Goal: Task Accomplishment & Management: Complete application form

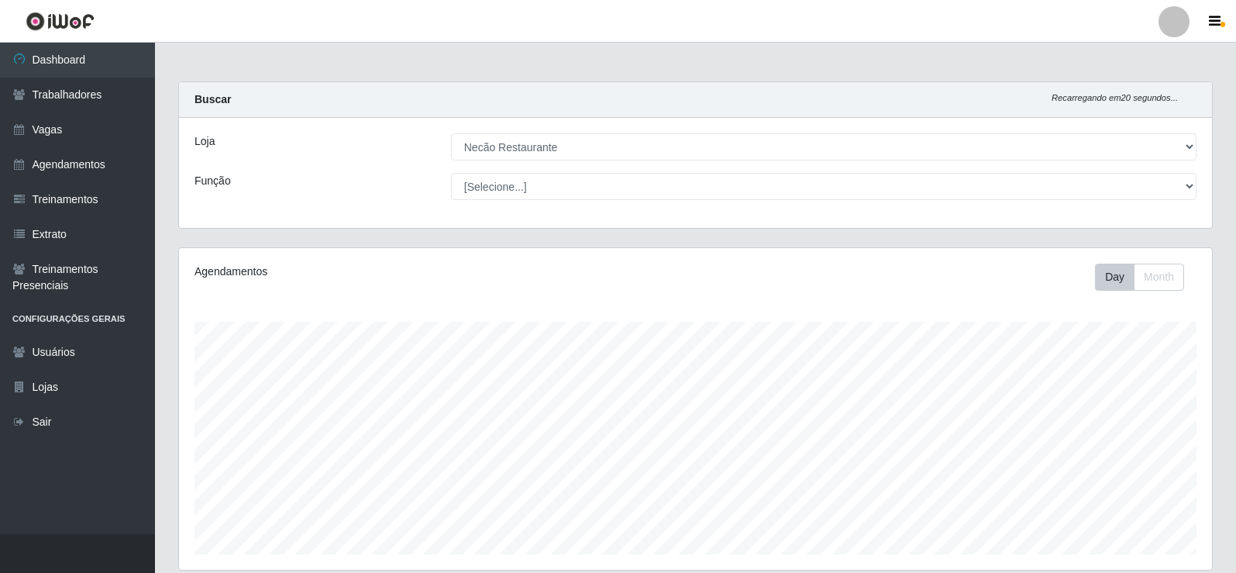
select select "334"
click at [114, 162] on link "Agendamentos" at bounding box center [77, 164] width 155 height 35
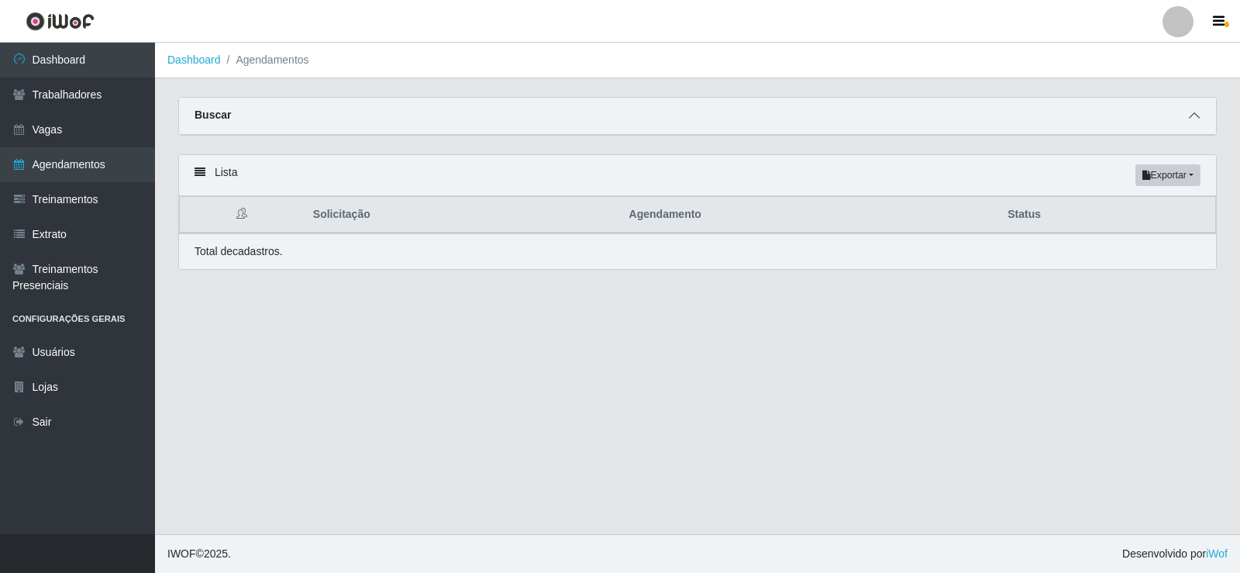
click at [1197, 117] on icon at bounding box center [1194, 115] width 11 height 11
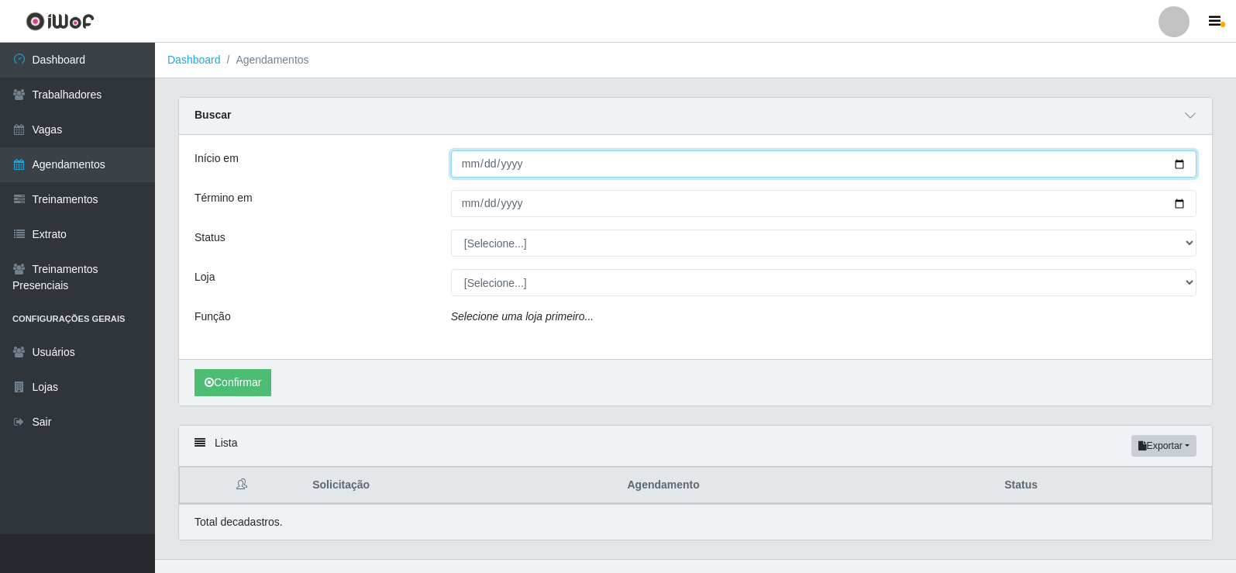
click at [1186, 164] on input "Início em" at bounding box center [824, 163] width 746 height 27
type input "[DATE]"
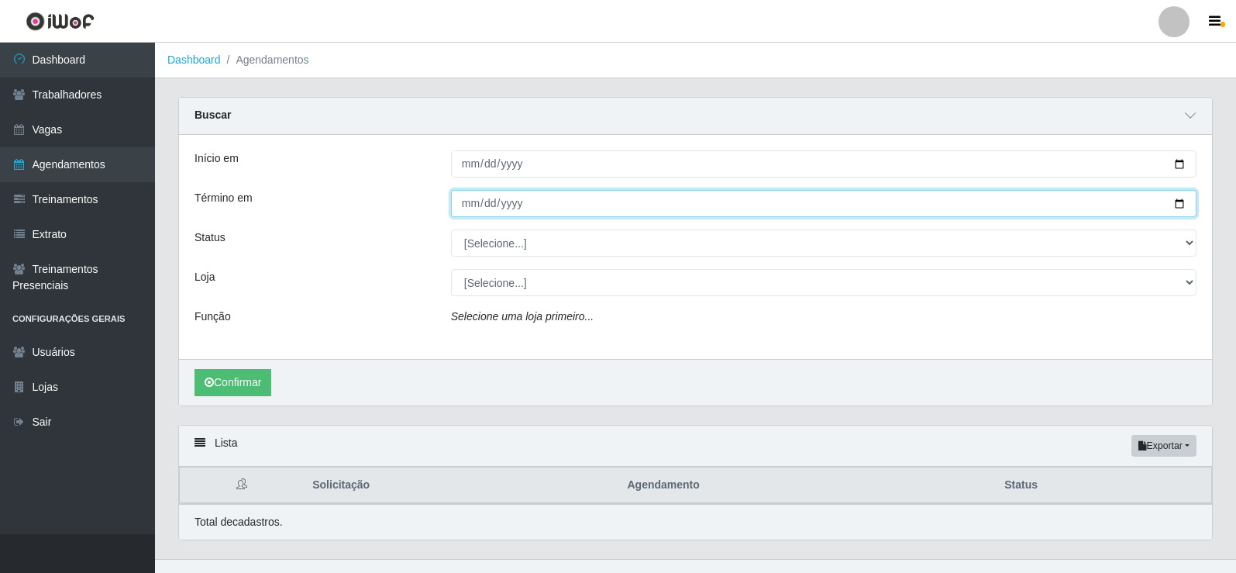
click at [1172, 202] on input "Término em" at bounding box center [824, 203] width 746 height 27
click at [1187, 205] on input "Término em" at bounding box center [824, 203] width 746 height 27
click at [1185, 200] on input "Término em" at bounding box center [824, 203] width 746 height 27
type input "[DATE]"
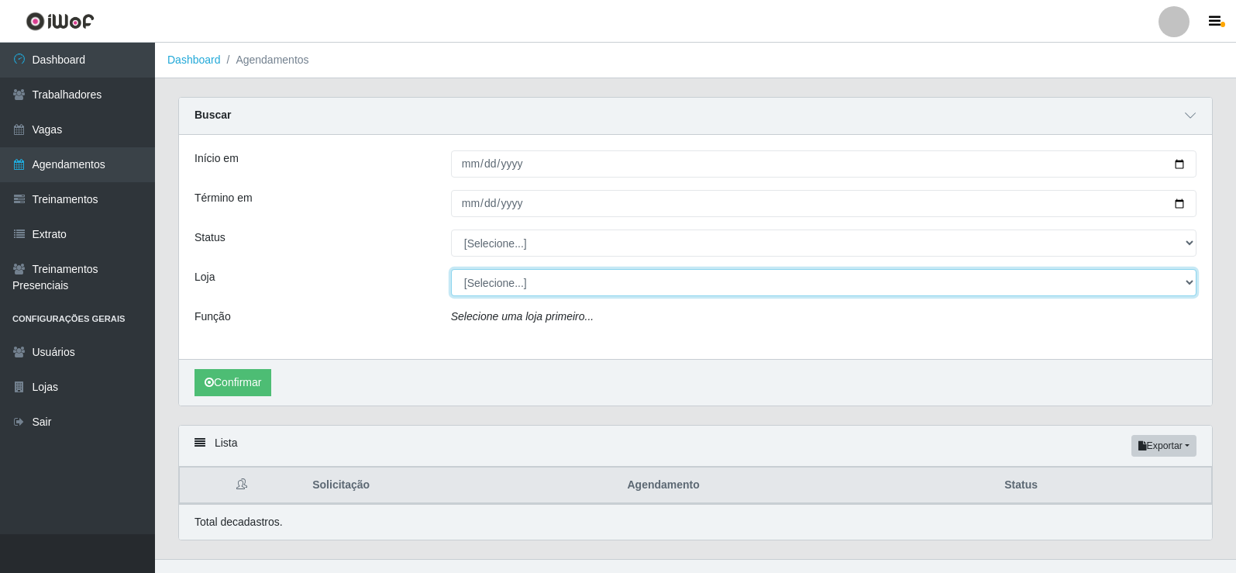
click at [481, 281] on select "[Selecione...] Necão Restaurante" at bounding box center [824, 282] width 746 height 27
select select "334"
click at [451, 270] on select "[Selecione...] Necão Restaurante" at bounding box center [824, 282] width 746 height 27
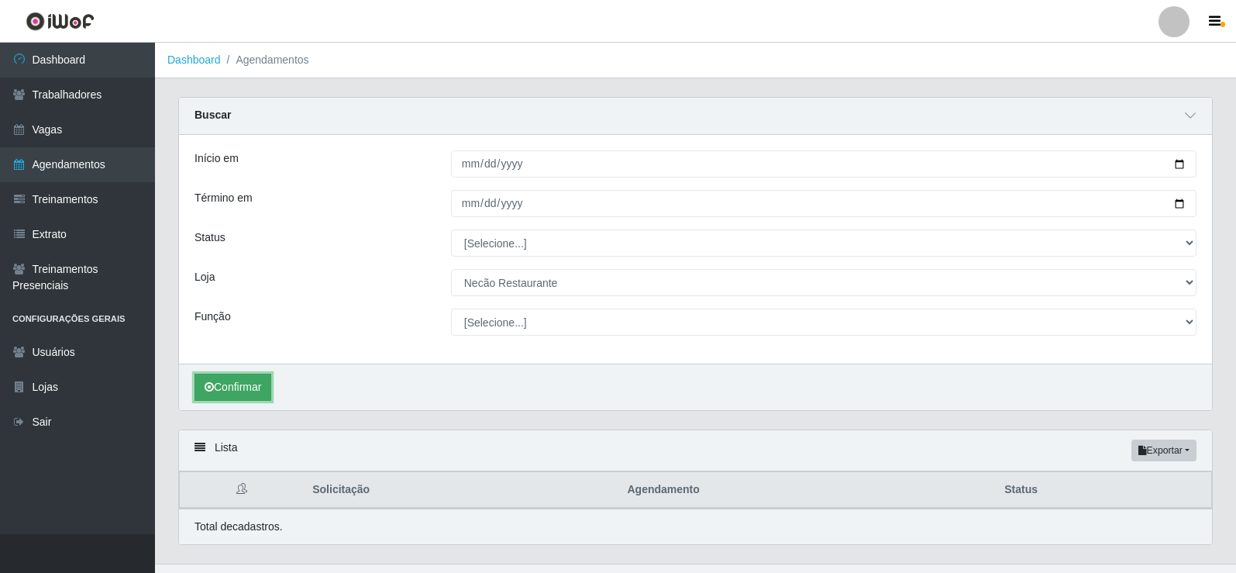
click at [229, 385] on button "Confirmar" at bounding box center [233, 387] width 77 height 27
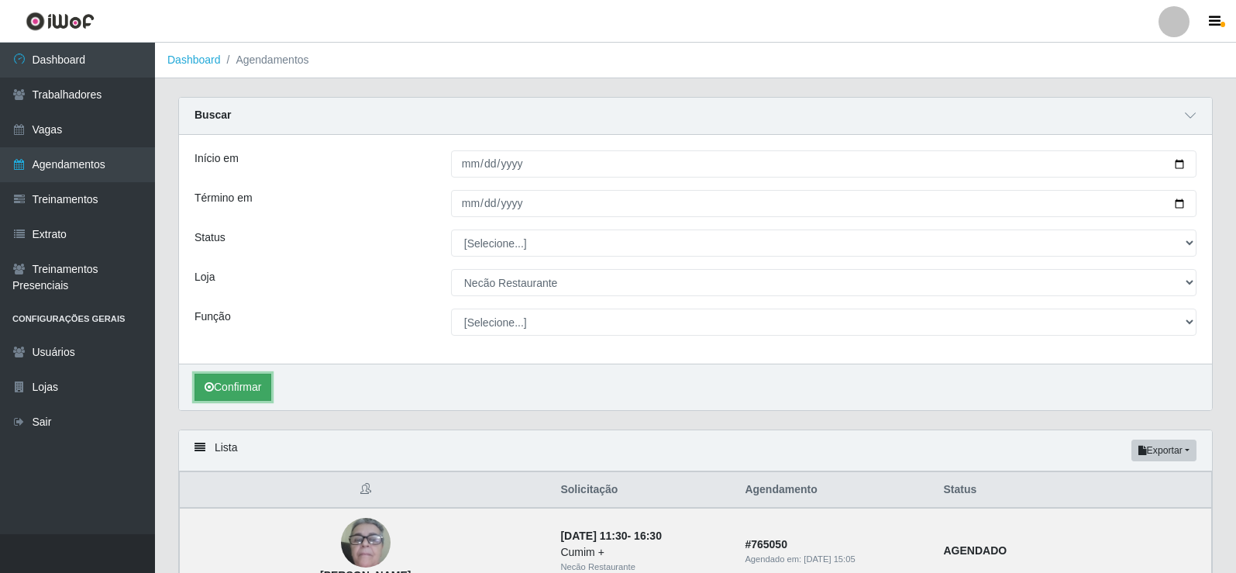
click at [257, 384] on button "Confirmar" at bounding box center [233, 387] width 77 height 27
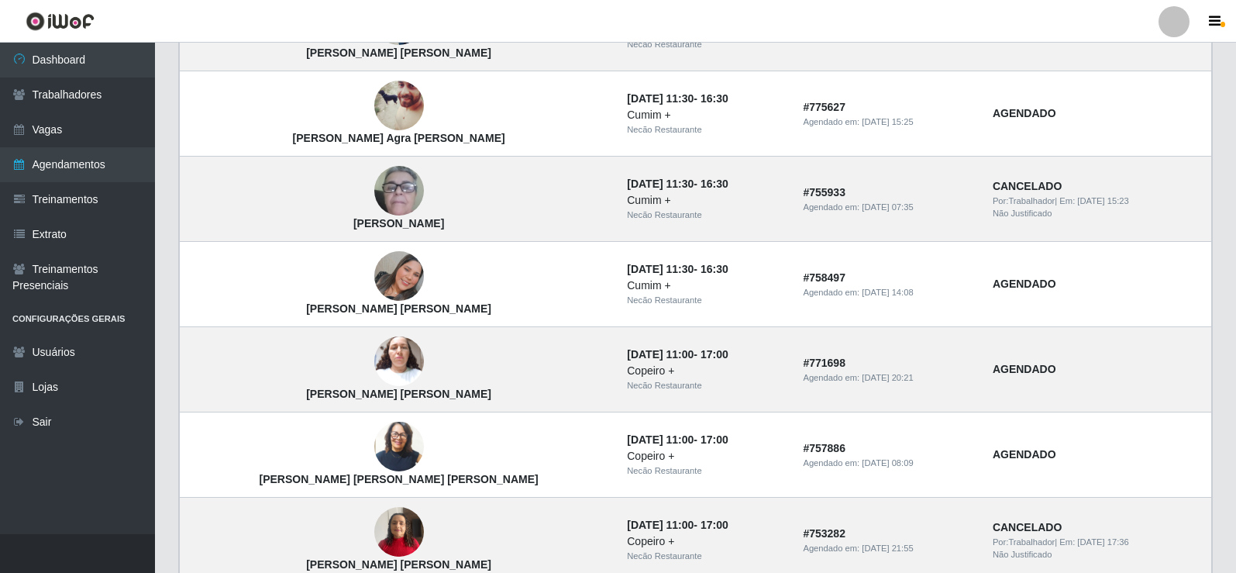
scroll to position [616, 0]
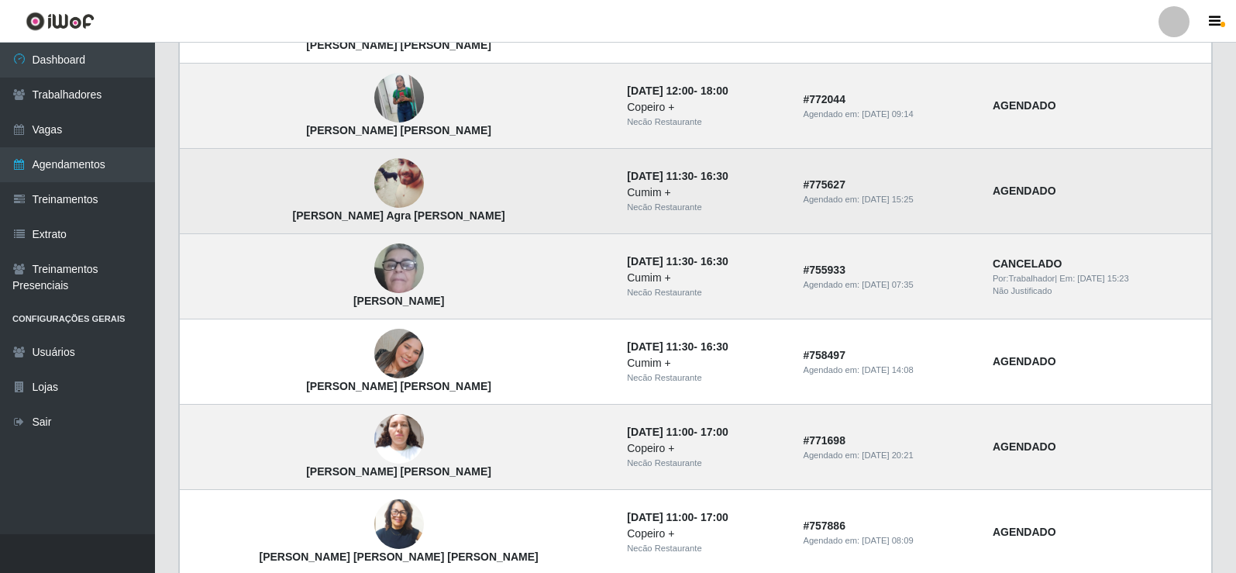
click at [374, 191] on img at bounding box center [399, 183] width 50 height 62
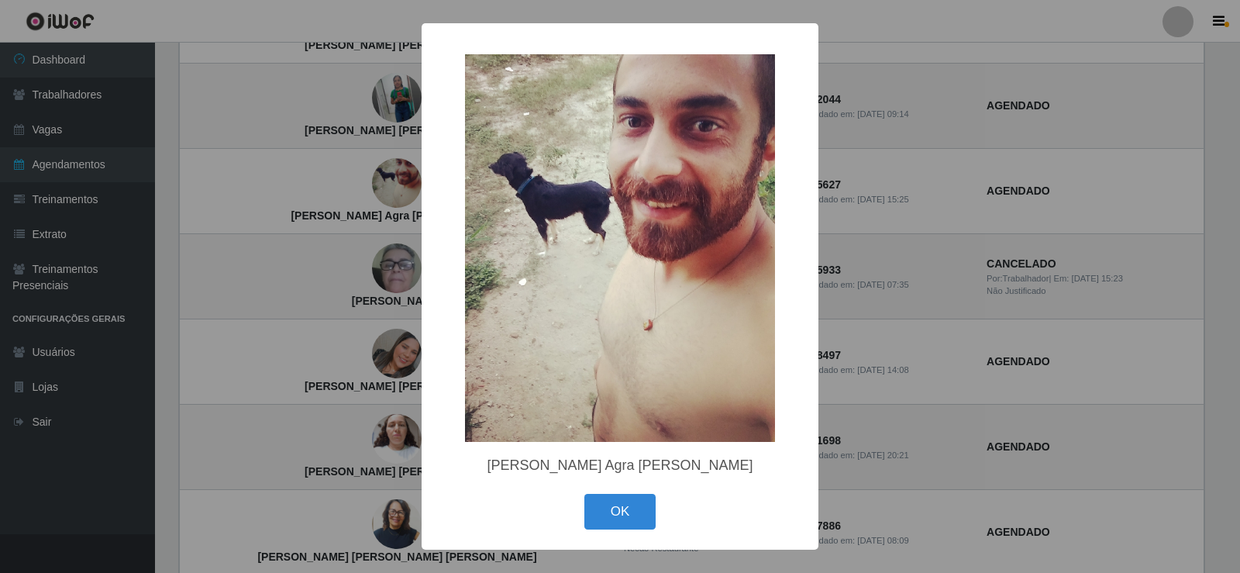
click at [861, 215] on div "× [PERSON_NAME] Agra [PERSON_NAME] OK Cancel" at bounding box center [620, 286] width 1240 height 573
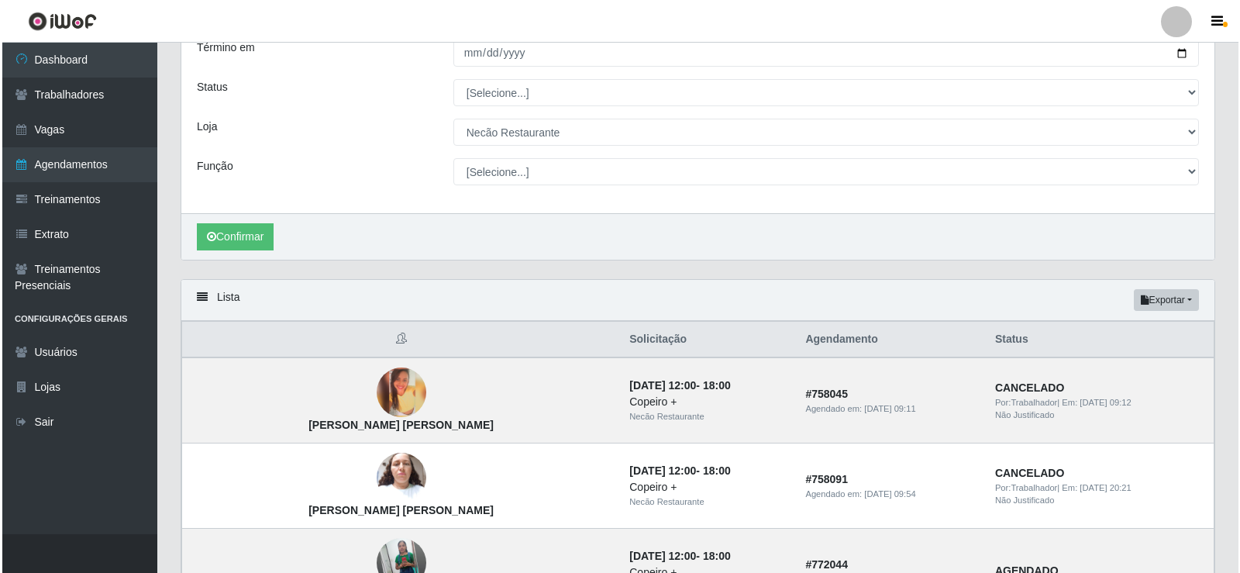
scroll to position [0, 0]
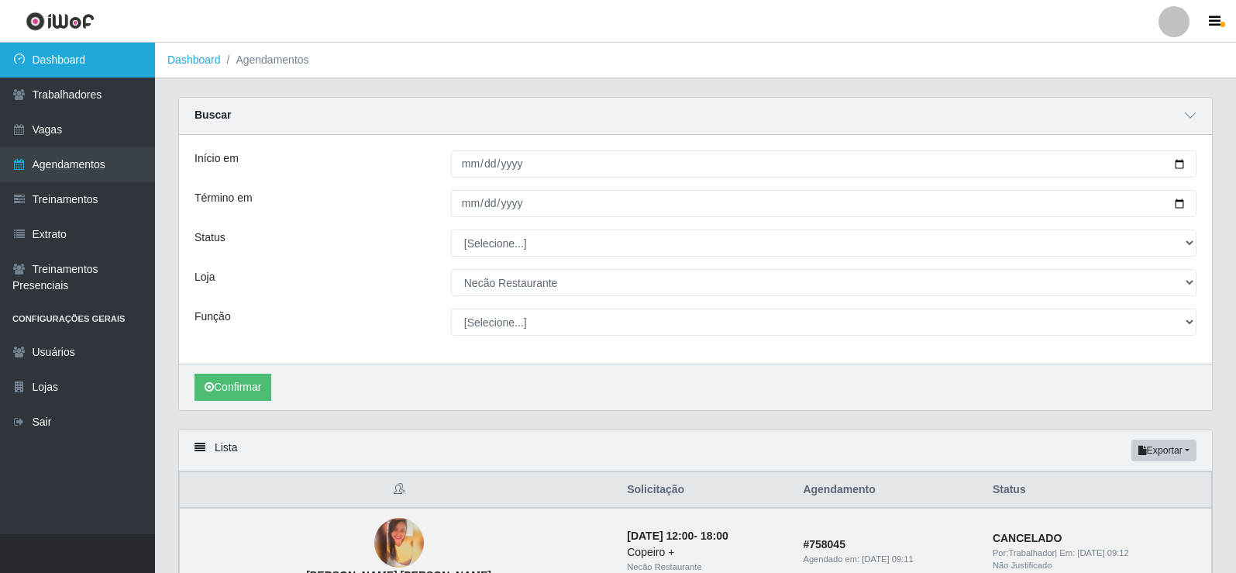
click at [77, 68] on link "Dashboard" at bounding box center [77, 60] width 155 height 35
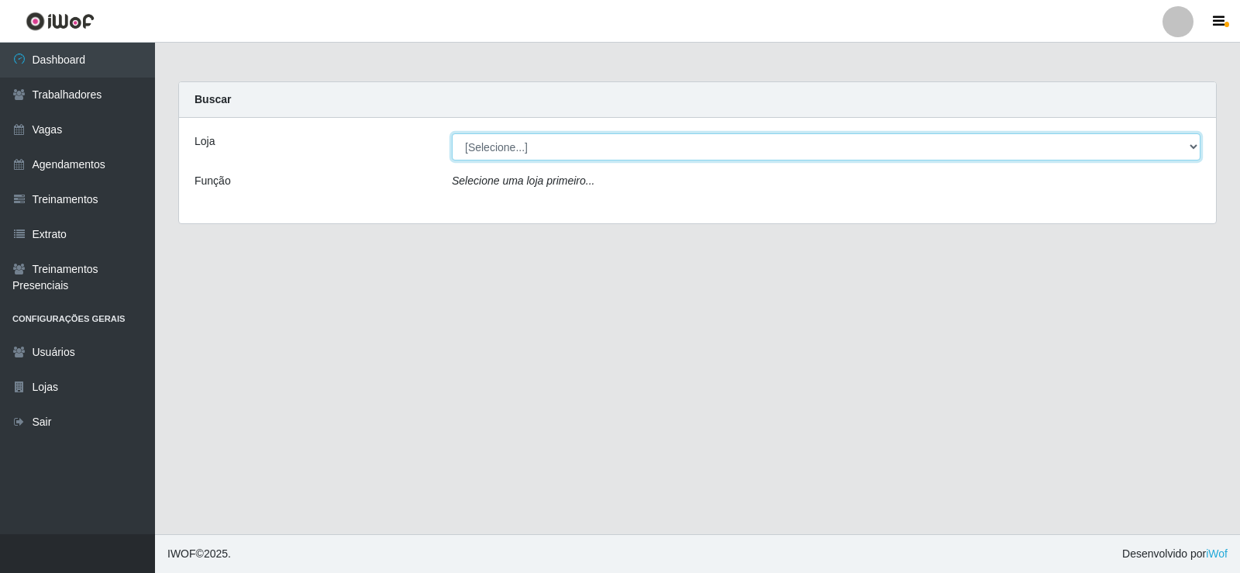
click at [540, 155] on select "[Selecione...] Necão Restaurante" at bounding box center [826, 146] width 749 height 27
select select "334"
click at [452, 133] on select "[Selecione...] Necão Restaurante" at bounding box center [826, 146] width 749 height 27
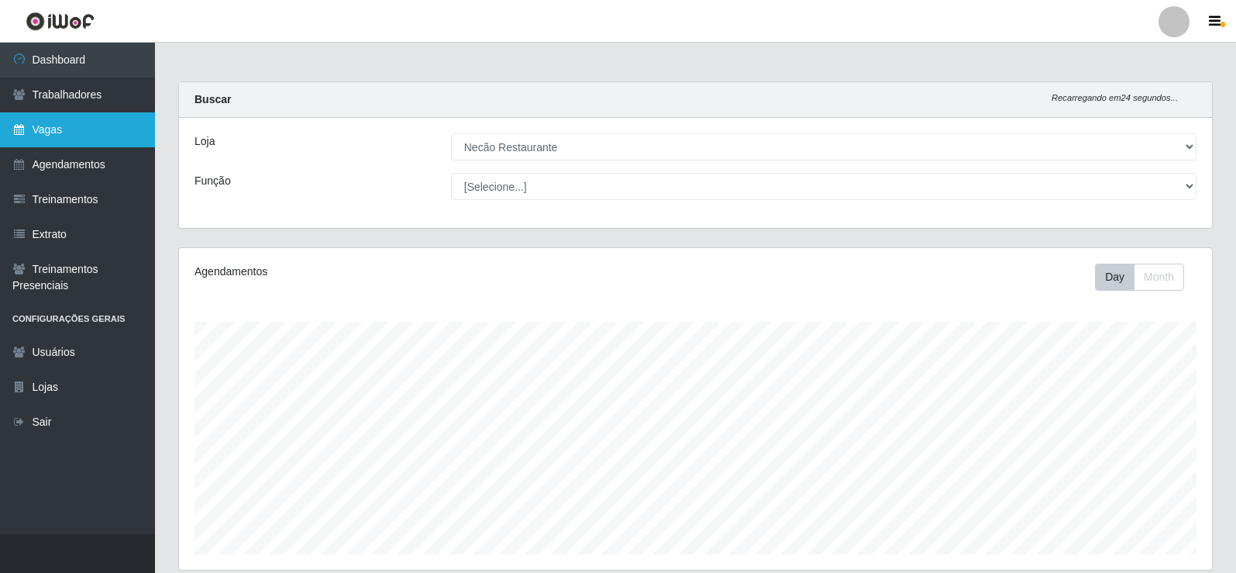
click at [95, 133] on link "Vagas" at bounding box center [77, 129] width 155 height 35
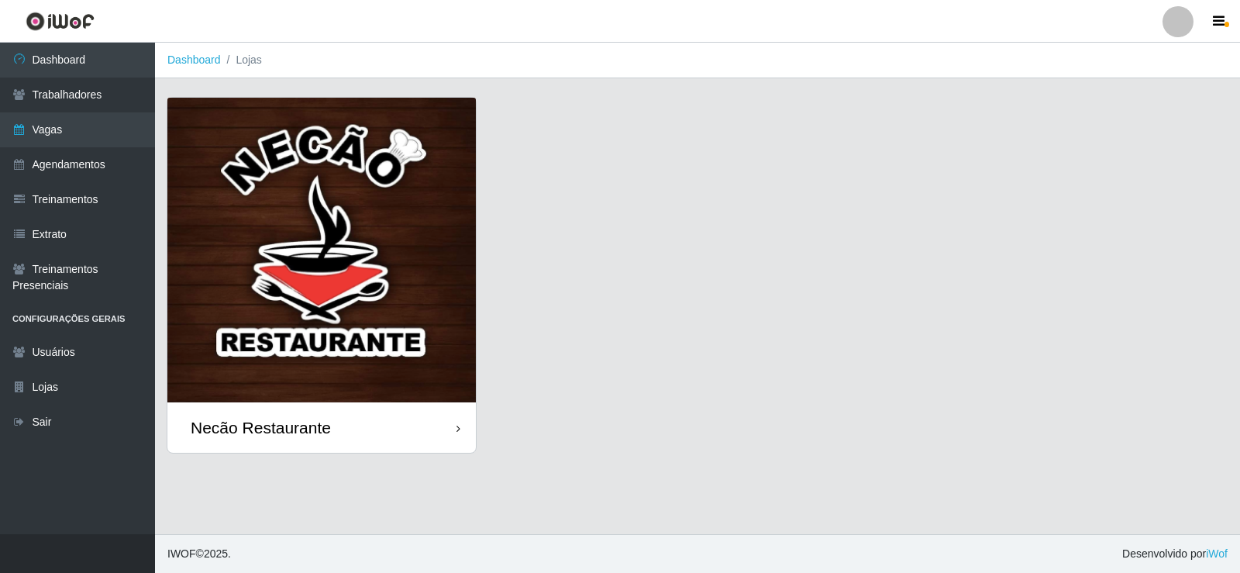
click at [450, 276] on img at bounding box center [321, 250] width 309 height 305
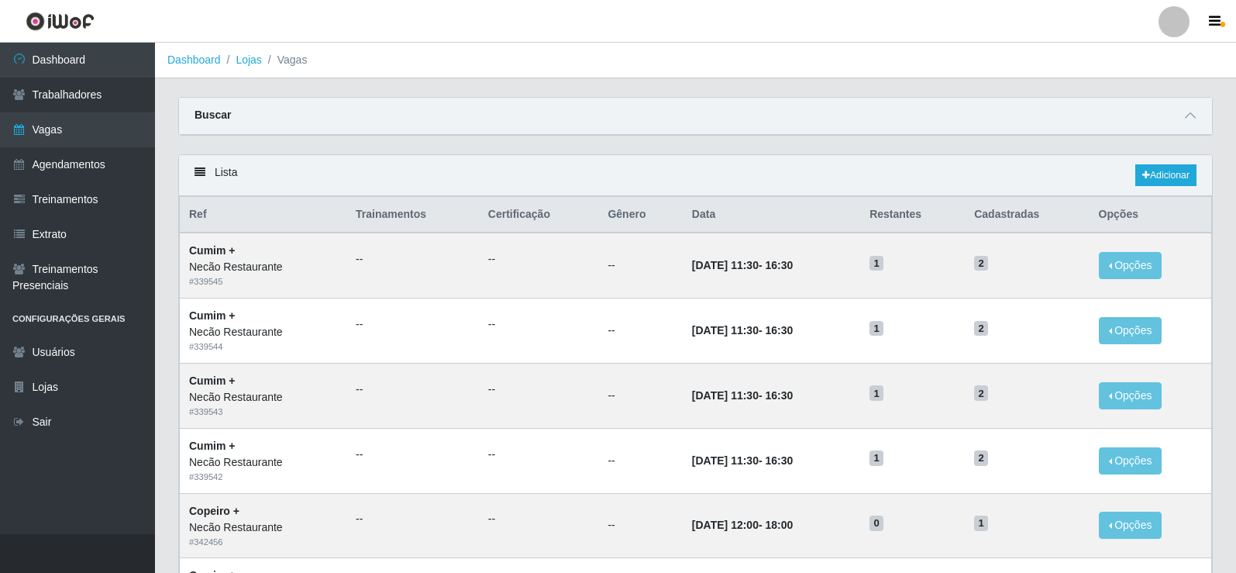
click at [915, 53] on ol "Dashboard Lojas Vagas" at bounding box center [695, 61] width 1081 height 36
click at [1154, 170] on link "Adicionar" at bounding box center [1166, 175] width 61 height 22
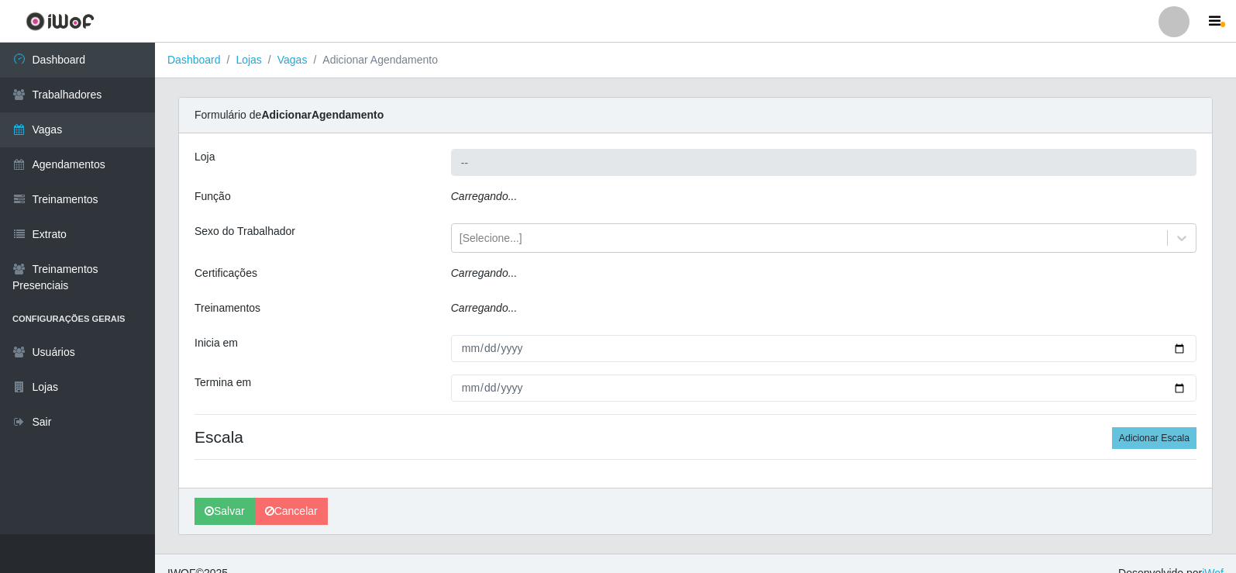
type input "Necão Restaurante"
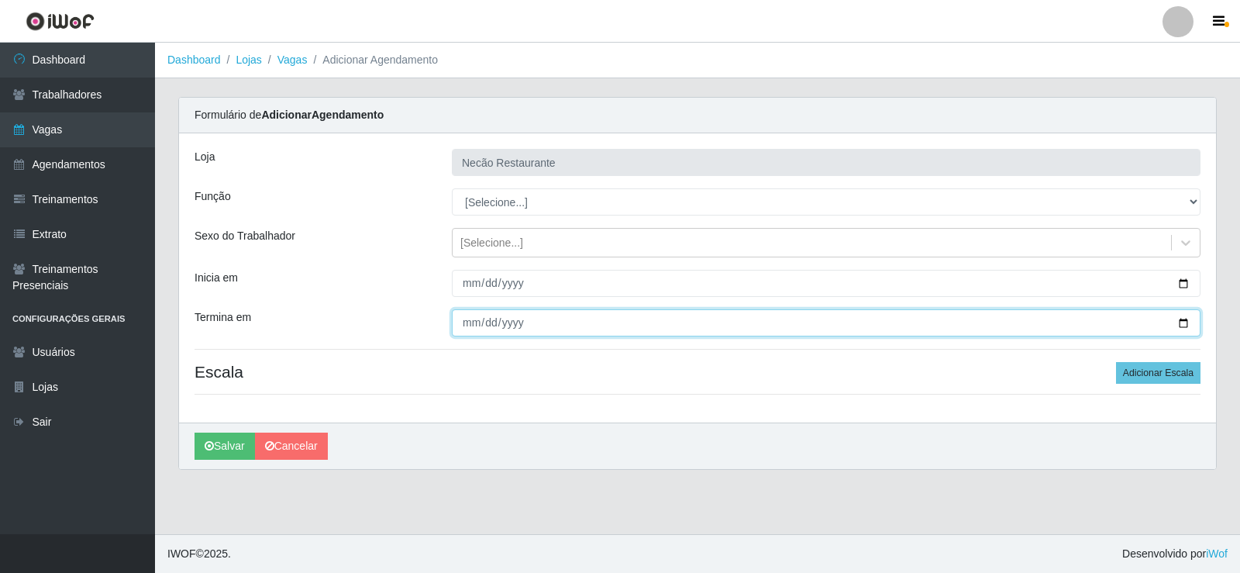
click at [765, 325] on input "Termina em" at bounding box center [826, 322] width 749 height 27
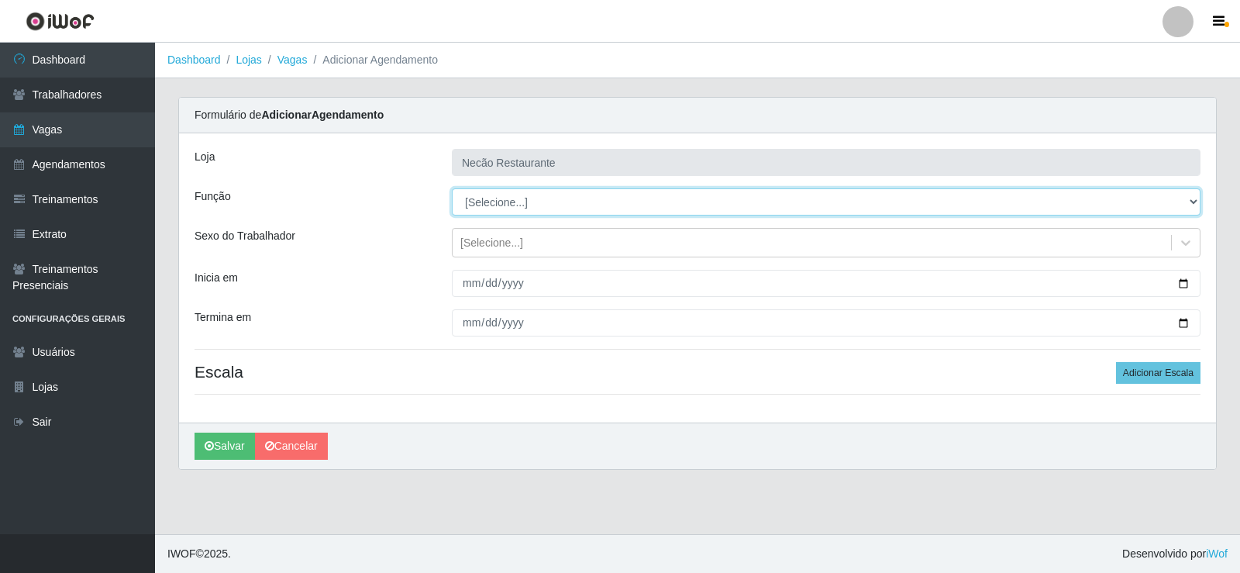
click at [564, 203] on select "[Selecione...] ASG ASG + ASG ++ Auxiliar de Cozinha Auxiliar de Cozinha + Auxil…" at bounding box center [826, 201] width 749 height 27
select select "17"
click at [452, 188] on select "[Selecione...] ASG ASG + ASG ++ Auxiliar de Cozinha Auxiliar de Cozinha + Auxil…" at bounding box center [826, 201] width 749 height 27
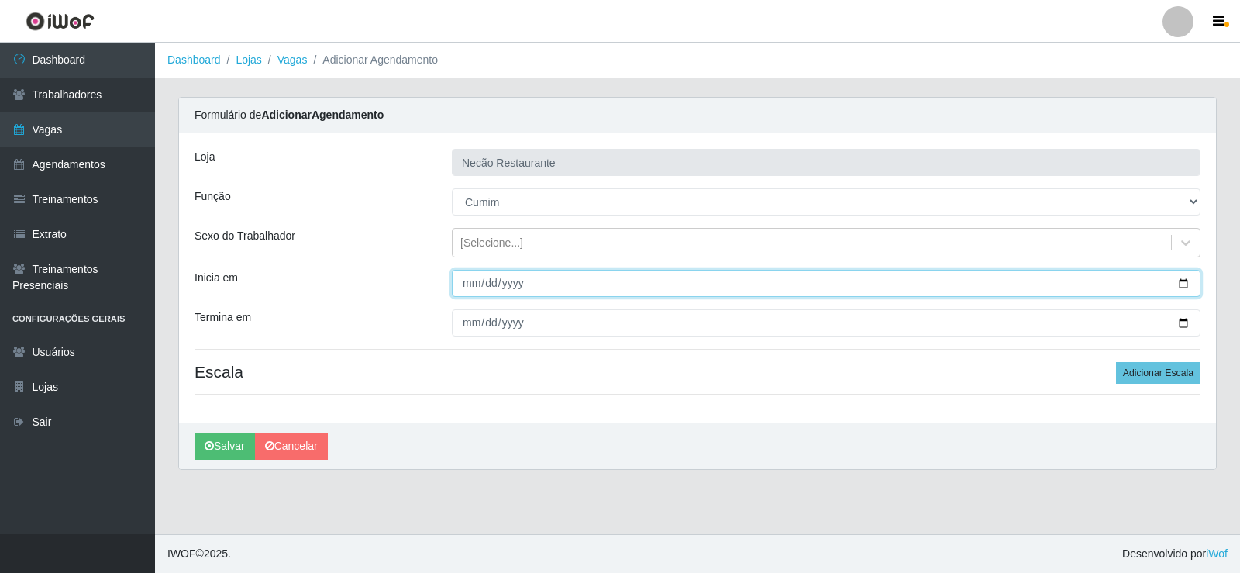
click at [532, 287] on input "Inicia em" at bounding box center [826, 283] width 749 height 27
click at [1183, 284] on input "Inicia em" at bounding box center [826, 283] width 749 height 27
type input "[DATE]"
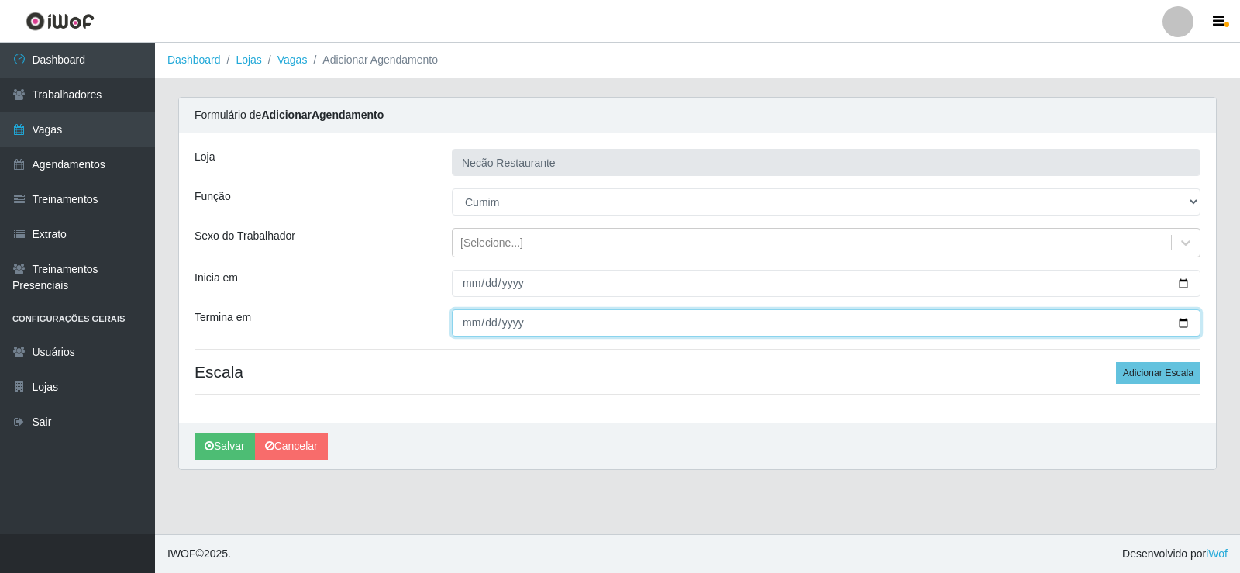
click at [1183, 324] on input "Termina em" at bounding box center [826, 322] width 749 height 27
type input "[DATE]"
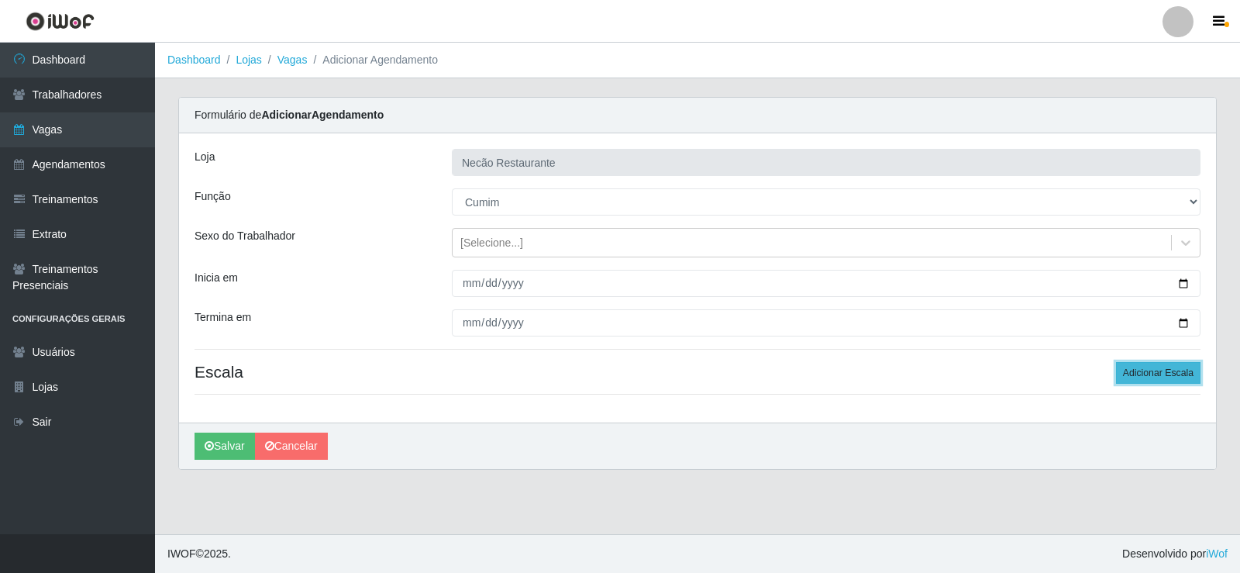
click at [1157, 372] on button "Adicionar Escala" at bounding box center [1158, 373] width 84 height 22
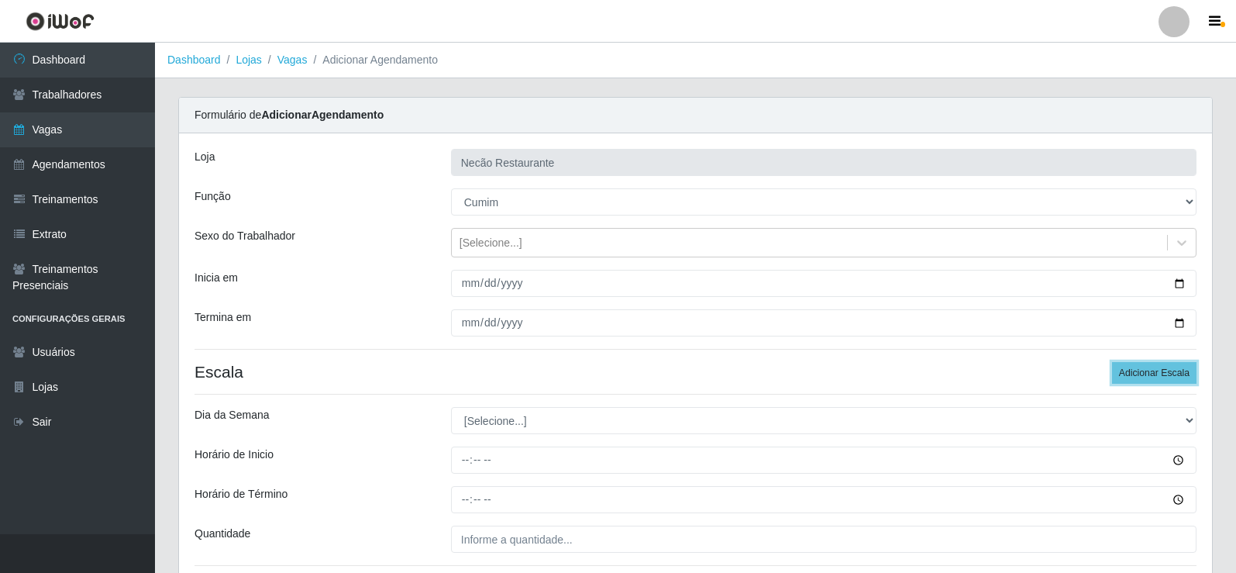
scroll to position [78, 0]
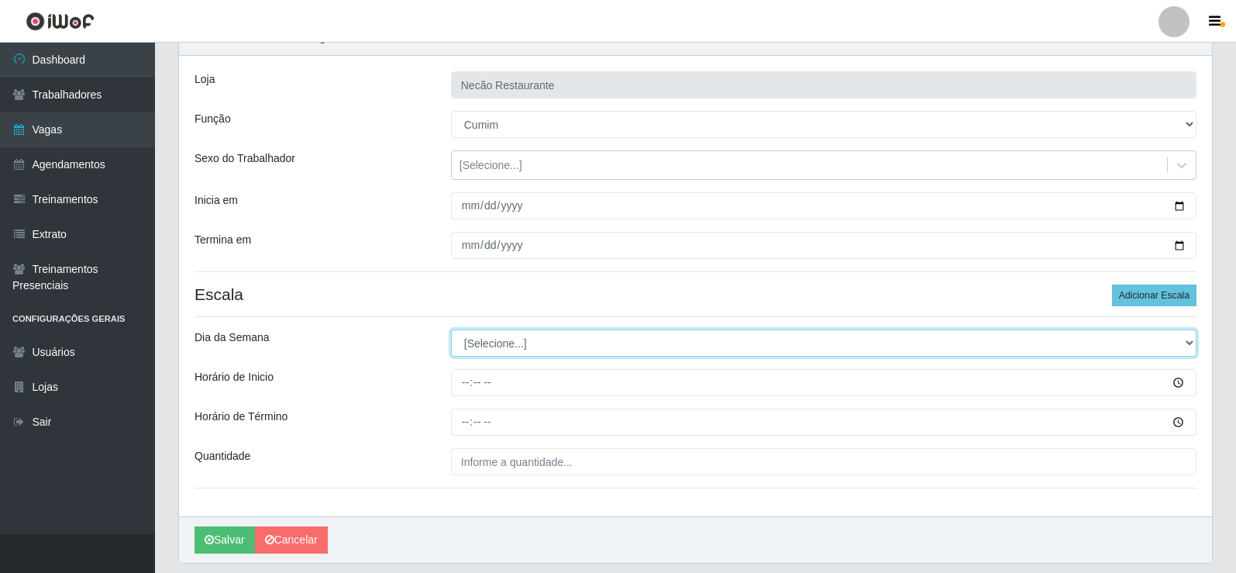
click at [1192, 343] on select "[Selecione...] Segunda Terça Quarta Quinta Sexta Sábado Domingo" at bounding box center [824, 342] width 746 height 27
select select "6"
click at [451, 329] on select "[Selecione...] Segunda Terça Quarta Quinta Sexta Sábado Domingo" at bounding box center [824, 342] width 746 height 27
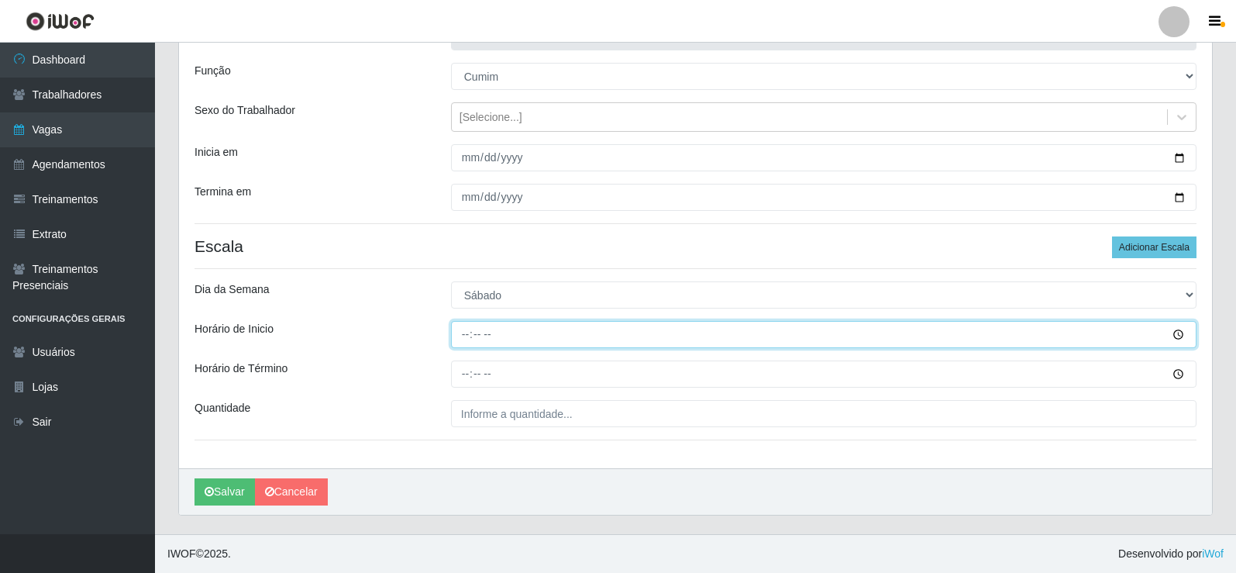
click at [1176, 331] on input "Horário de Inicio" at bounding box center [824, 334] width 746 height 27
click at [465, 337] on input "Horário de Inicio" at bounding box center [824, 334] width 746 height 27
type input "11:30"
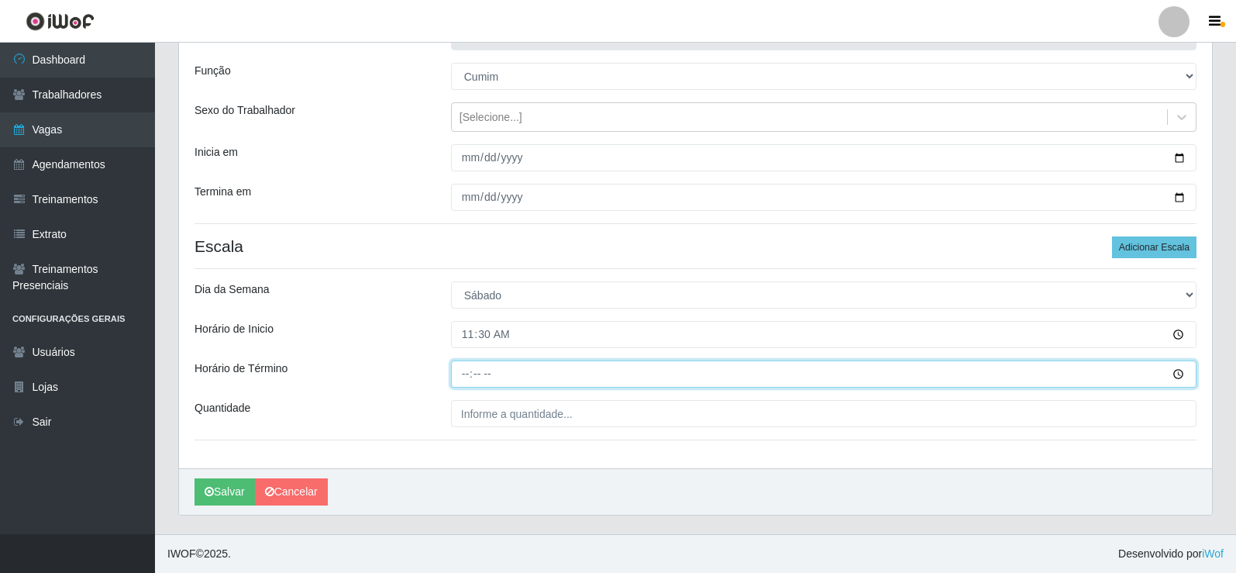
click at [471, 378] on input "Horário de Término" at bounding box center [824, 373] width 746 height 27
type input "16:30"
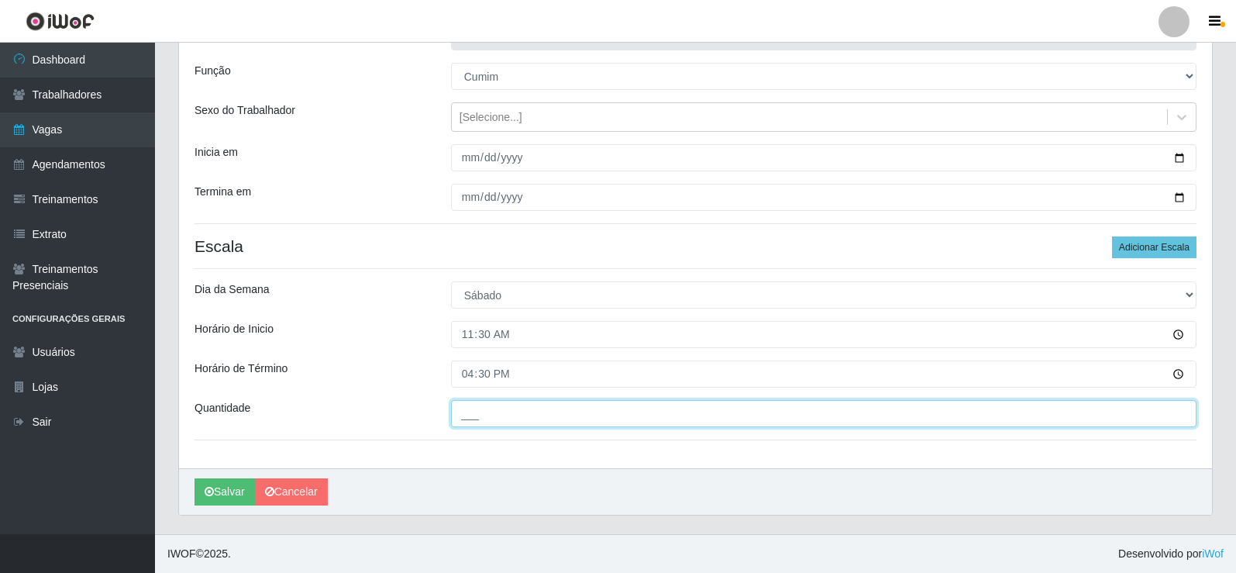
click at [516, 412] on input "___" at bounding box center [824, 413] width 746 height 27
type input "1__"
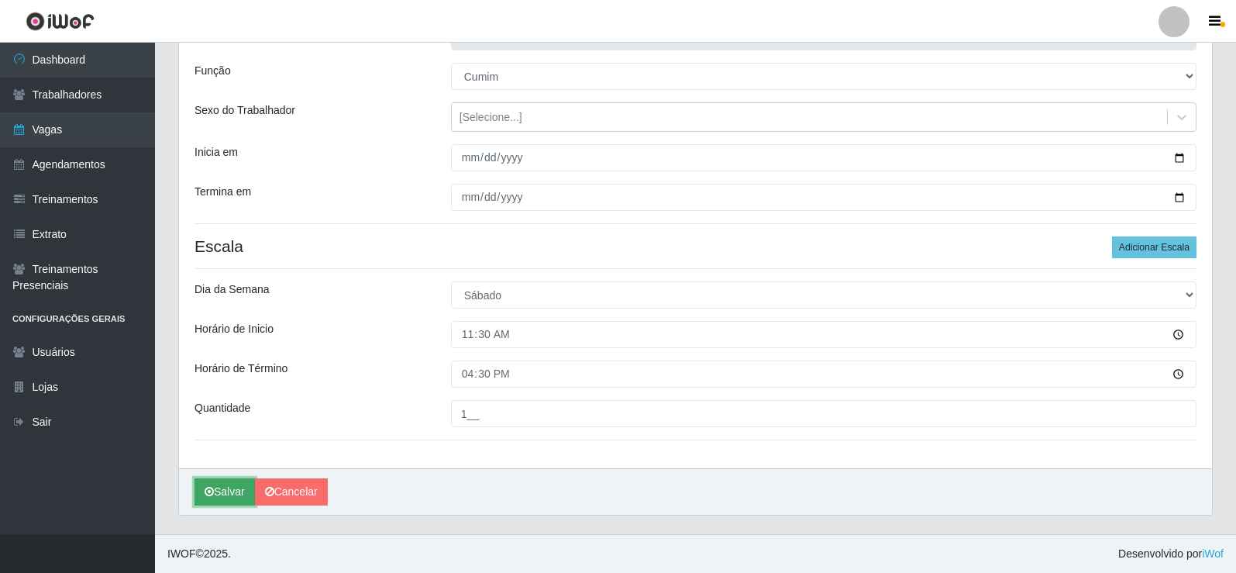
click at [222, 495] on button "Salvar" at bounding box center [225, 491] width 60 height 27
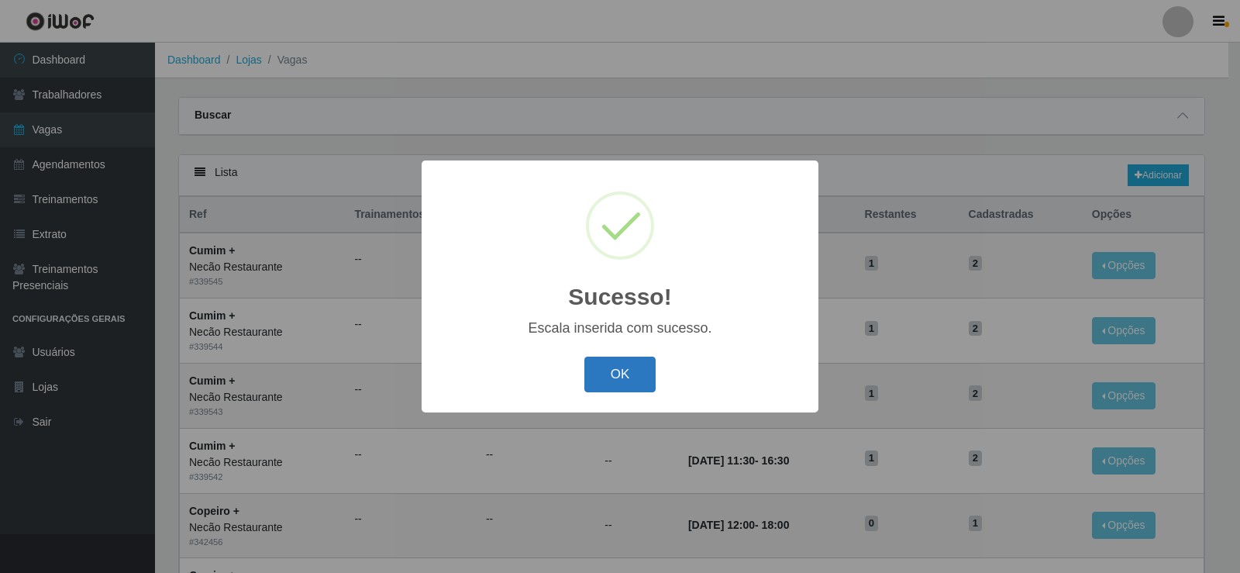
click at [640, 384] on button "OK" at bounding box center [621, 375] width 72 height 36
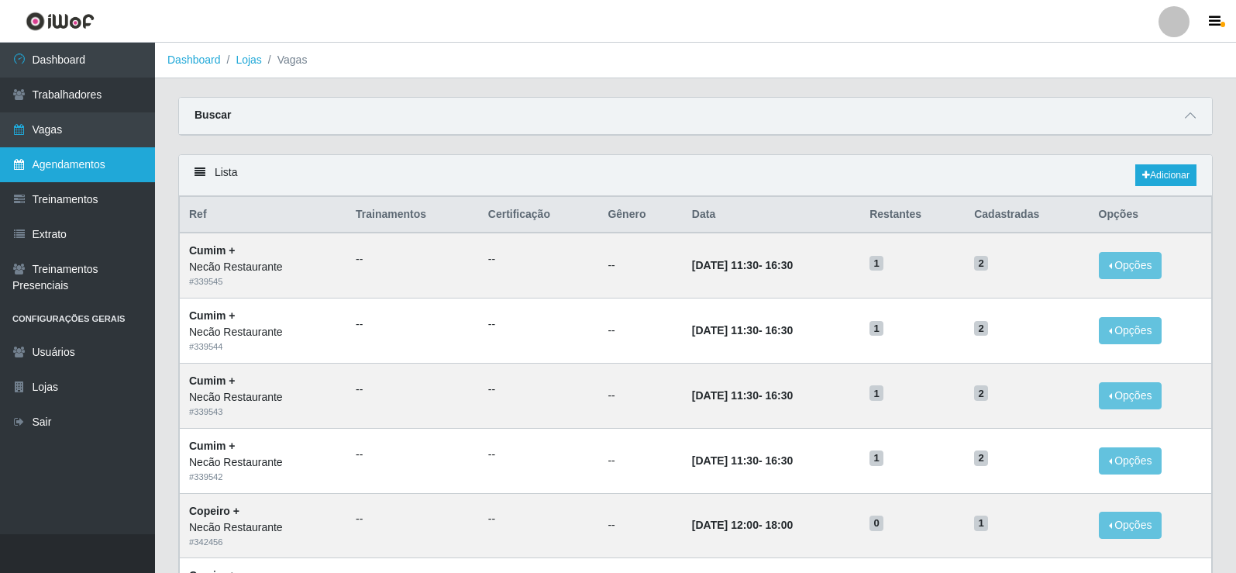
click at [78, 164] on link "Agendamentos" at bounding box center [77, 164] width 155 height 35
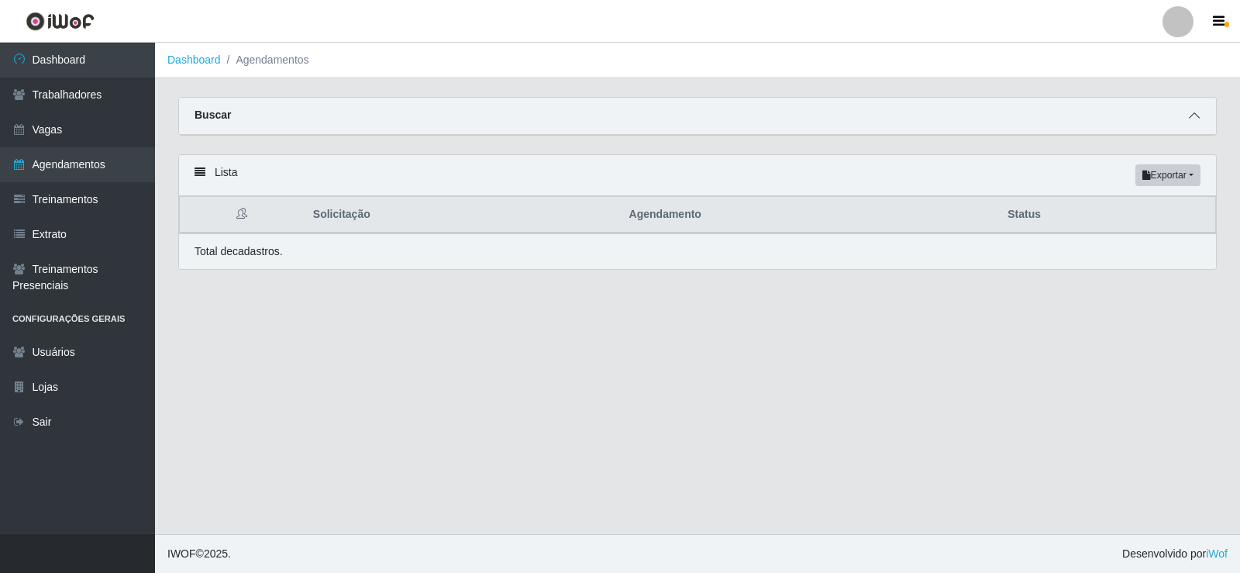
click at [1199, 113] on icon at bounding box center [1194, 115] width 11 height 11
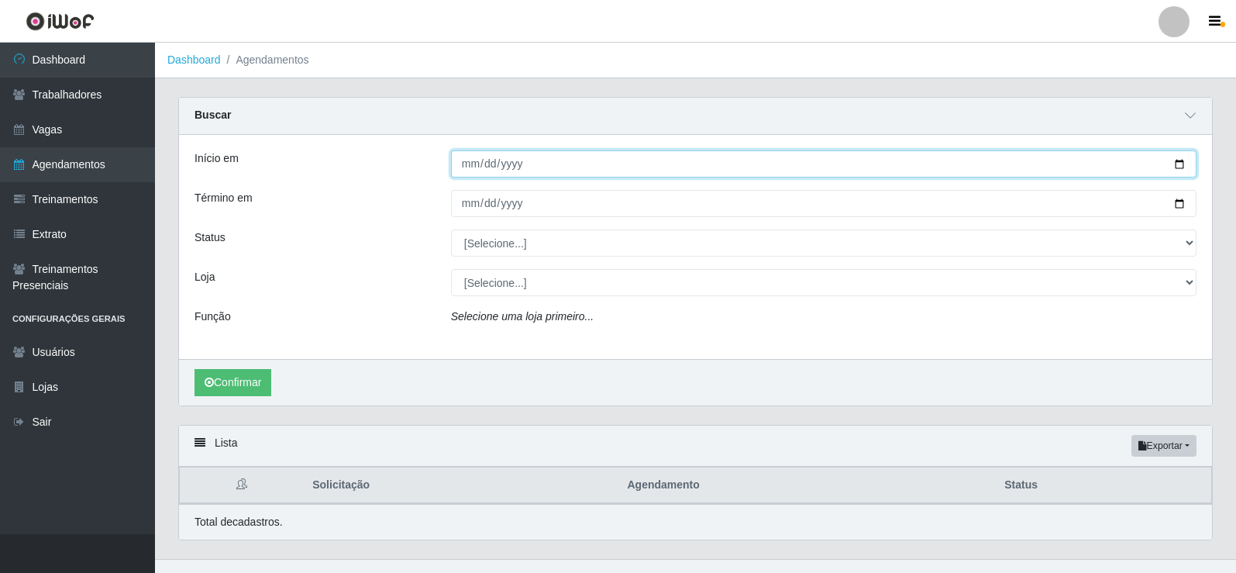
click at [1174, 164] on input "Início em" at bounding box center [824, 163] width 746 height 27
type input "[DATE]"
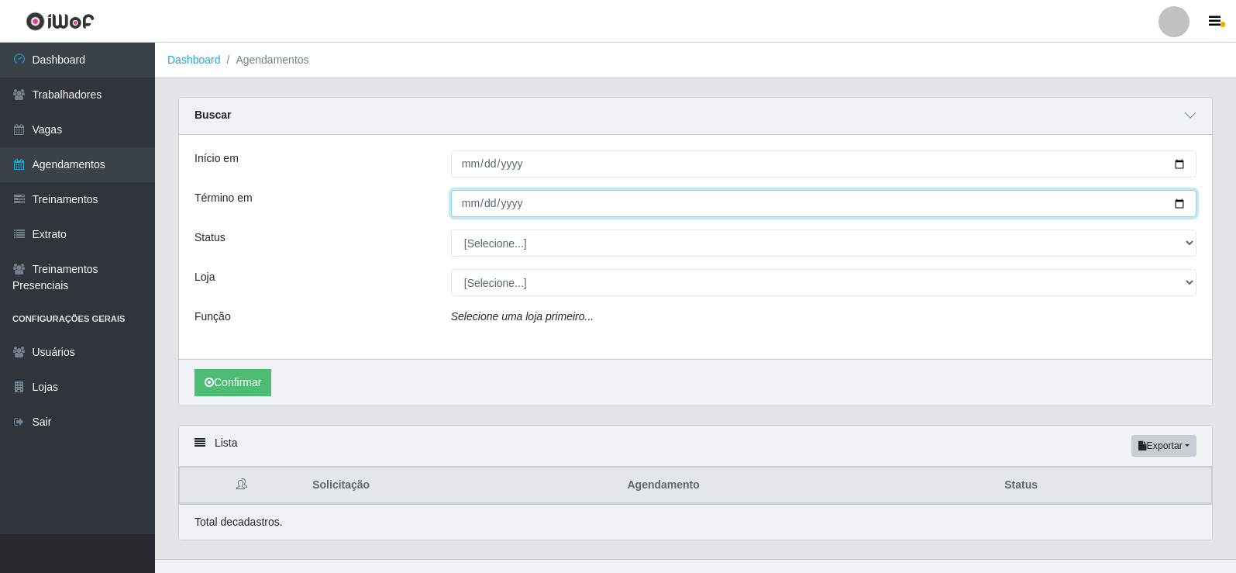
click at [1182, 198] on input "Término em" at bounding box center [824, 203] width 746 height 27
type input "[DATE]"
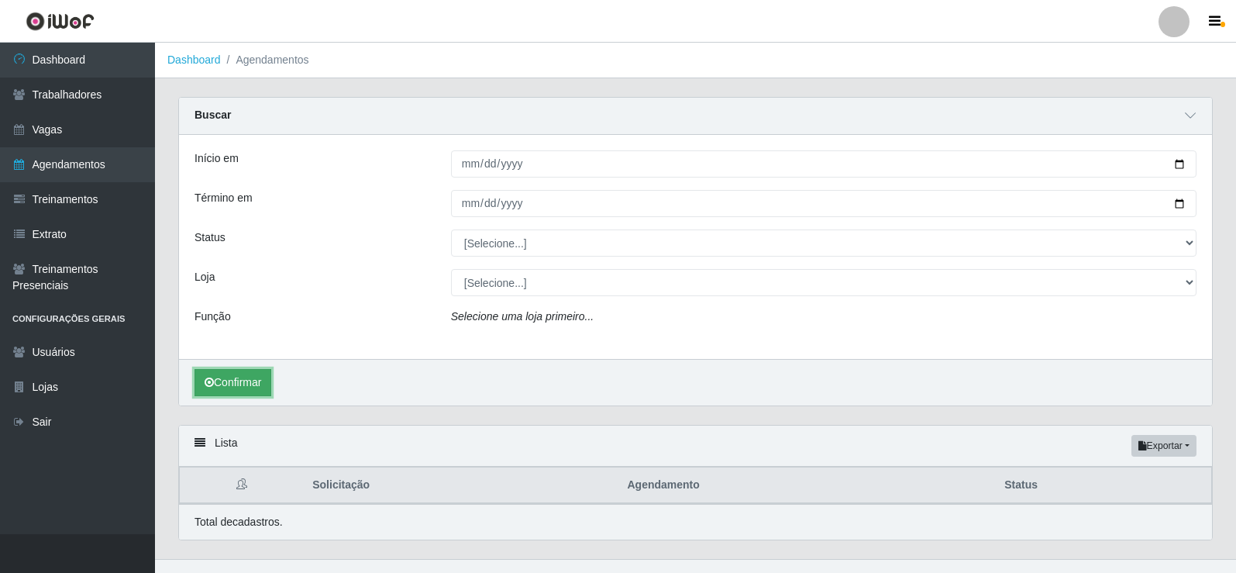
click at [253, 389] on button "Confirmar" at bounding box center [233, 382] width 77 height 27
